Goal: Contribute content

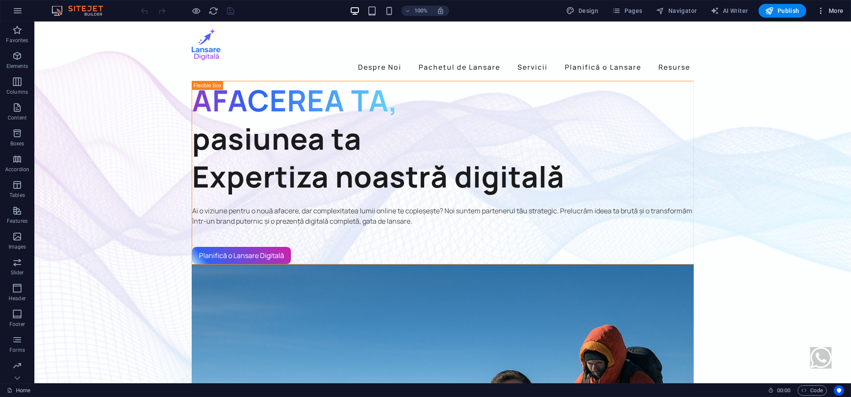
click at [827, 15] on button "More" at bounding box center [830, 11] width 34 height 14
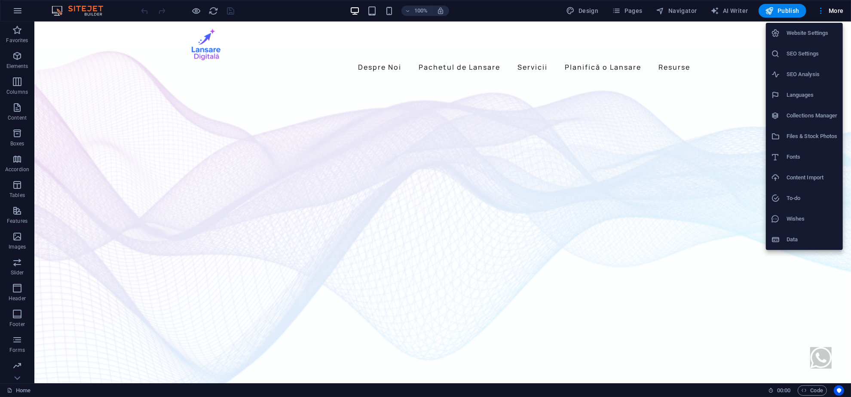
click at [123, 154] on div at bounding box center [425, 198] width 851 height 397
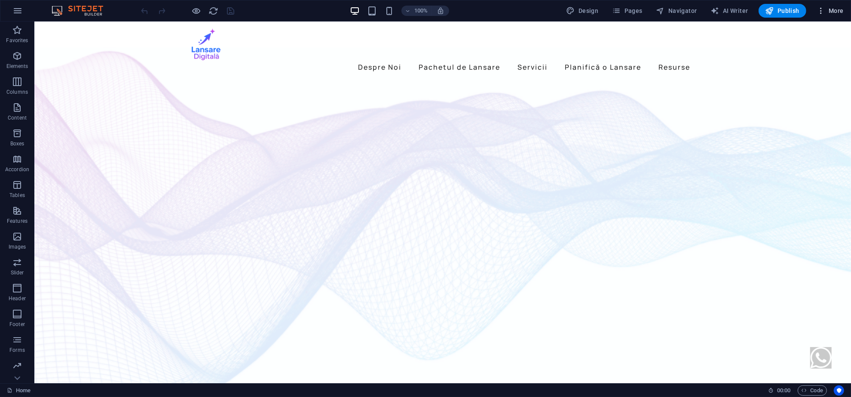
click at [841, 15] on button "More" at bounding box center [830, 11] width 34 height 14
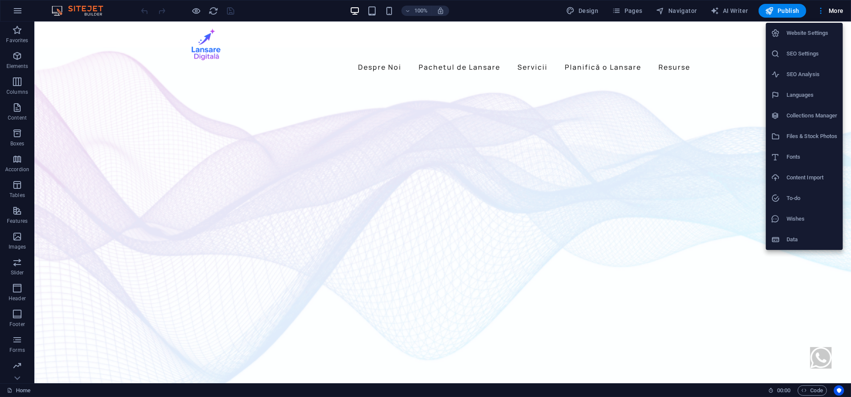
click at [805, 116] on h6 "Collections Manager" at bounding box center [812, 115] width 51 height 10
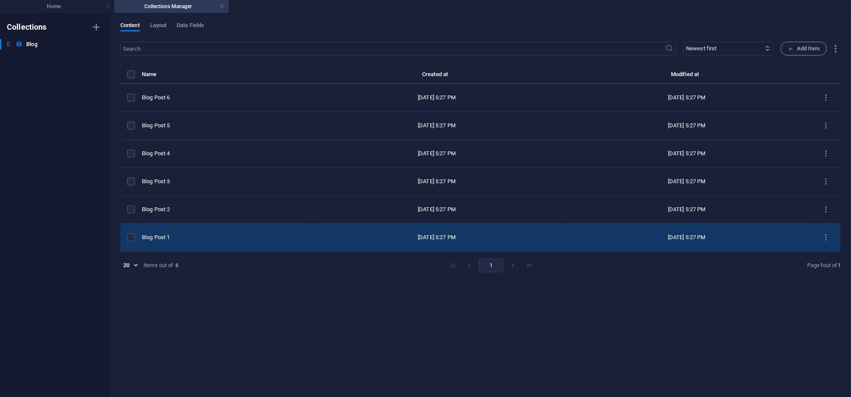
click at [358, 229] on td "[DATE] 5:27 PM" at bounding box center [437, 238] width 250 height 28
select select "Category 1"
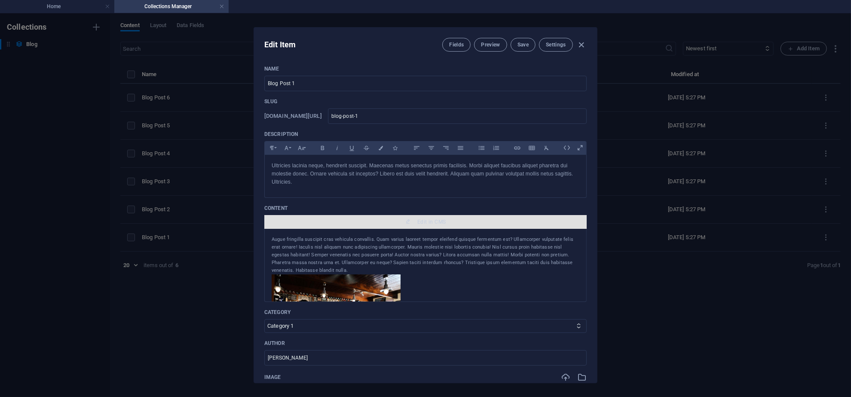
click at [359, 224] on span "Edit in CMS" at bounding box center [425, 221] width 315 height 7
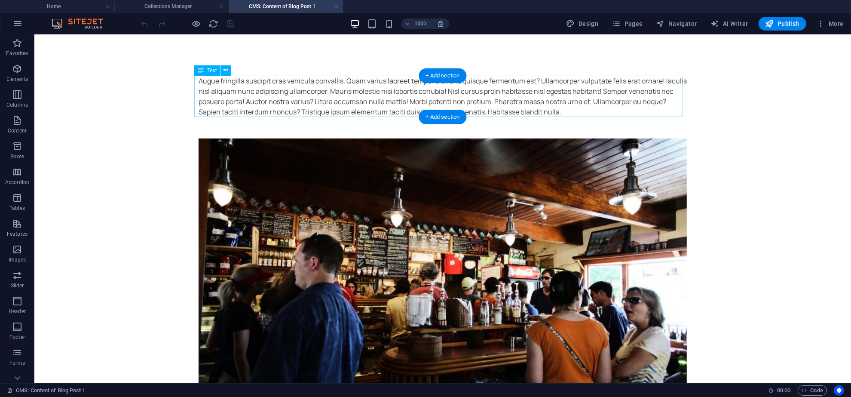
click at [280, 95] on div "Augue fringilla suscipit cras vehicula convallis. Quam varius laoreet tempor el…" at bounding box center [442, 95] width 488 height 41
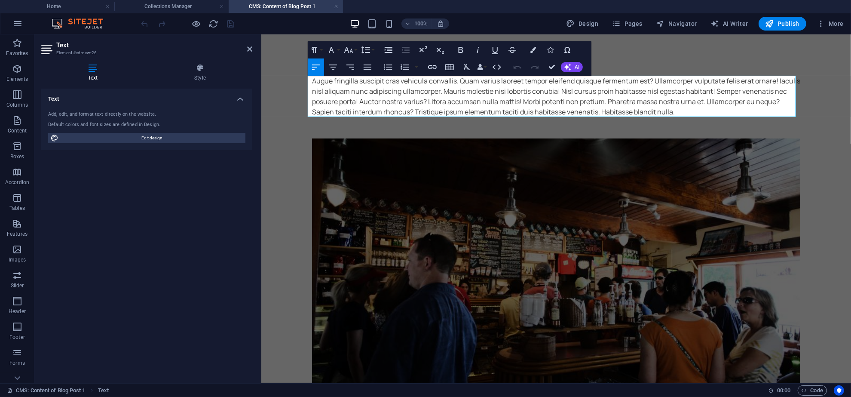
click at [360, 98] on div "Augue fringilla suscipit cras vehicula convallis. Quam varius laoreet tempor el…" at bounding box center [556, 95] width 488 height 41
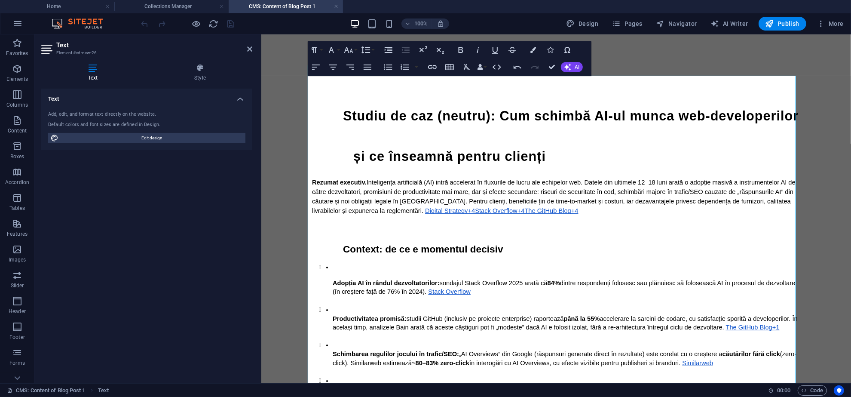
click at [376, 114] on span "Studiu de caz (neutru): Cum schimbă AI-ul munca web-developerilor și ce înseamn…" at bounding box center [573, 135] width 460 height 55
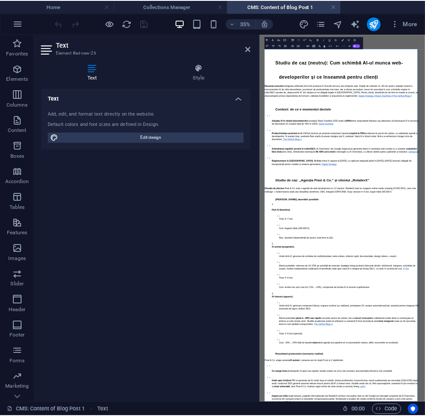
scroll to position [81480, 0]
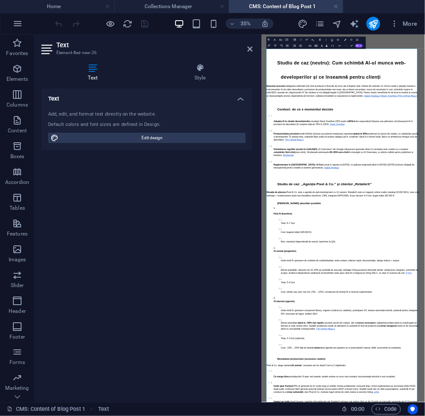
click at [246, 53] on header "Text Element #ed-new-26" at bounding box center [146, 45] width 211 height 22
click at [247, 52] on icon at bounding box center [249, 49] width 5 height 7
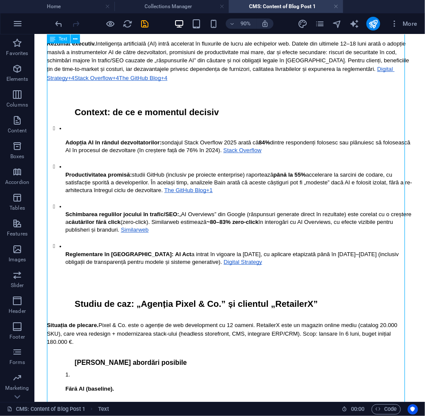
scroll to position [137, 0]
